Goal: Information Seeking & Learning: Learn about a topic

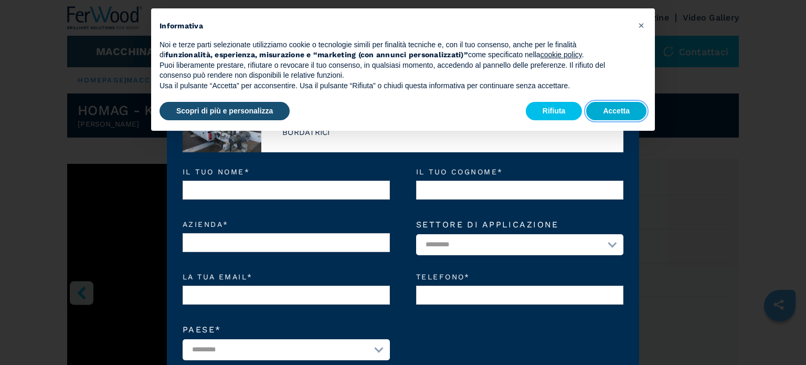
click at [611, 111] on button "Accetta" at bounding box center [616, 111] width 60 height 19
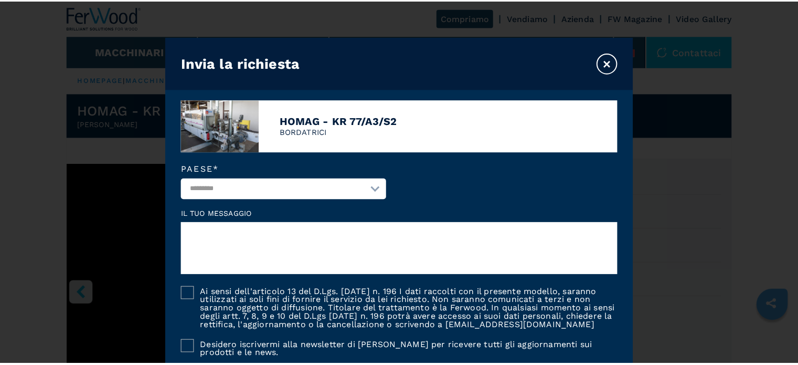
scroll to position [210, 0]
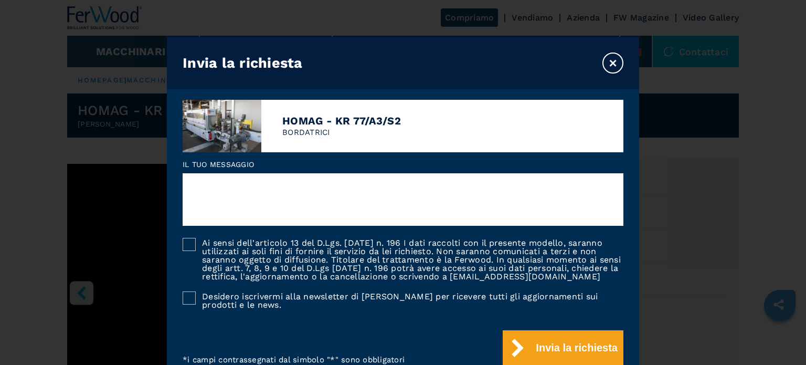
click at [615, 67] on button "×" at bounding box center [612, 62] width 21 height 21
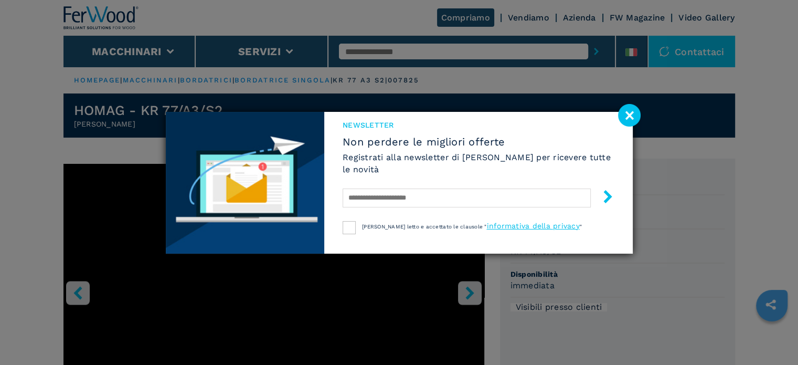
click at [625, 115] on image at bounding box center [629, 115] width 23 height 23
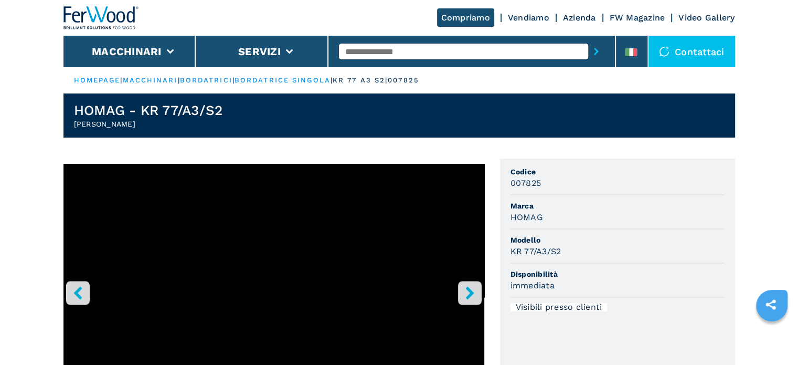
scroll to position [0, 0]
click at [636, 19] on link "FW Magazine" at bounding box center [638, 18] width 56 height 10
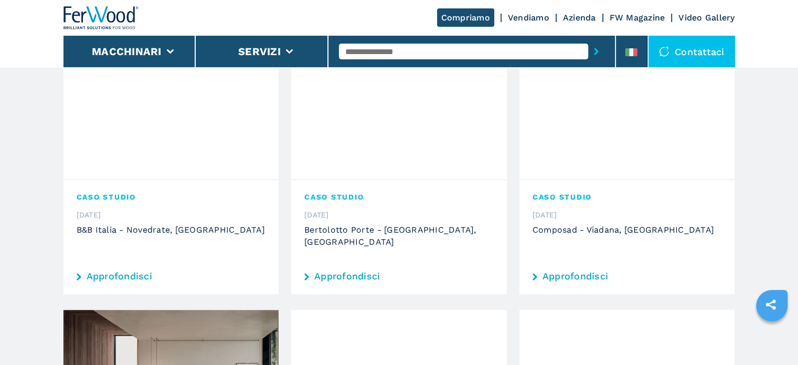
scroll to position [315, 0]
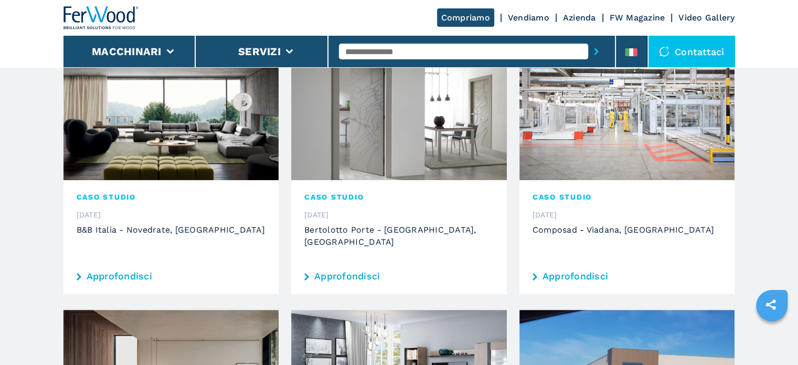
click at [345, 271] on link "Approfondisci" at bounding box center [398, 275] width 189 height 9
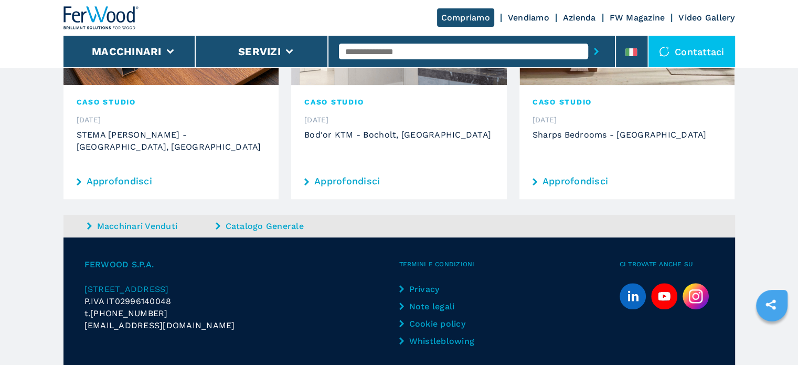
scroll to position [944, 0]
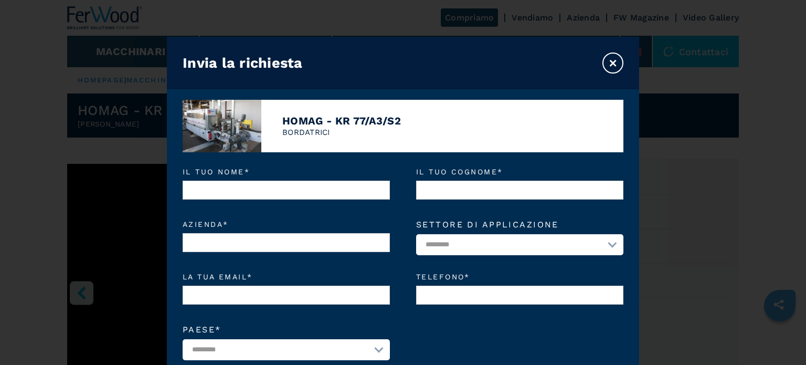
click at [613, 66] on button "×" at bounding box center [612, 62] width 21 height 21
